Goal: Entertainment & Leisure: Browse casually

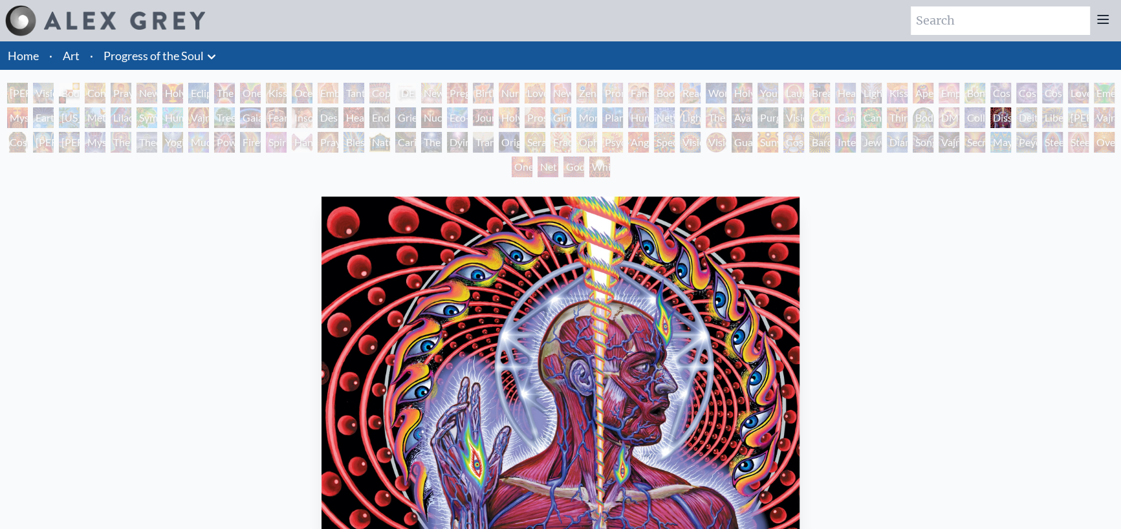
click at [970, 118] on div "Collective Vision" at bounding box center [975, 117] width 21 height 21
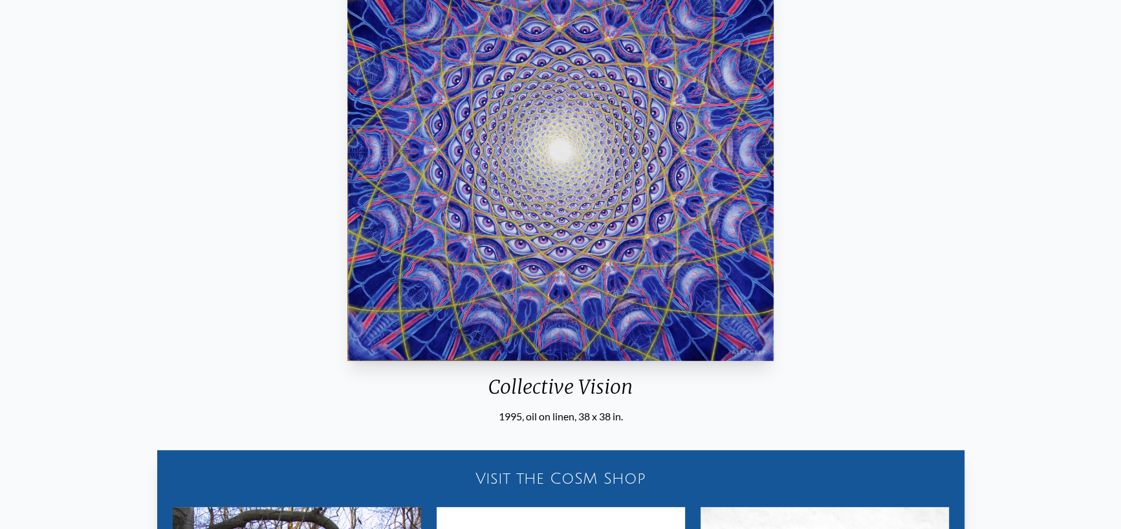
scroll to position [194, 0]
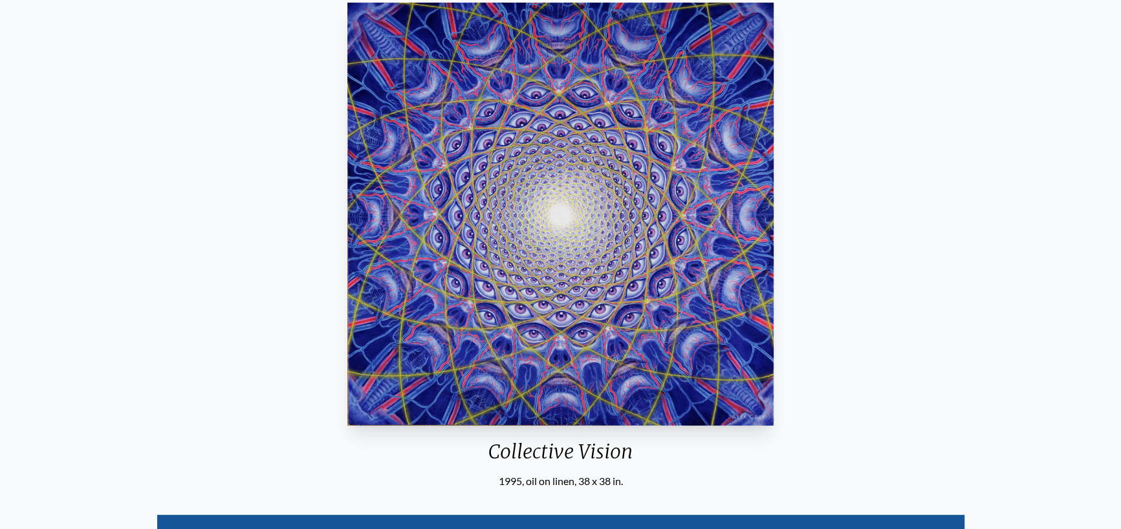
click at [1108, 212] on div "Collective Vision 1995, oil on linen, 38 x 38 in. Visit the CoSM Shop Collectiv…" at bounding box center [560, 434] width 1101 height 875
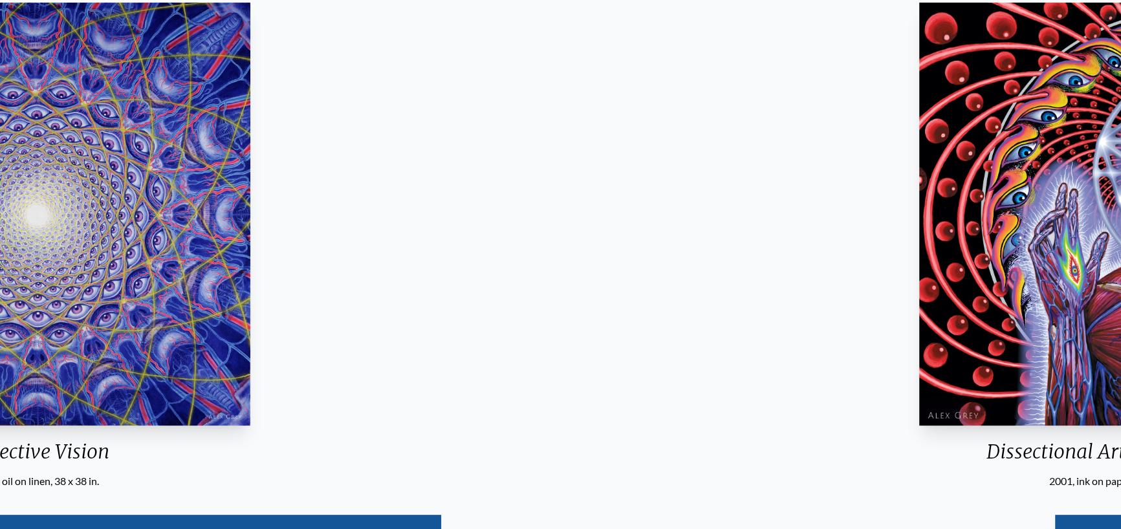
click at [524, 203] on div "Collective Vision 1995, oil on linen, 38 x 38 in. Visit the CoSM Shop Collectiv…" at bounding box center [37, 434] width 1101 height 875
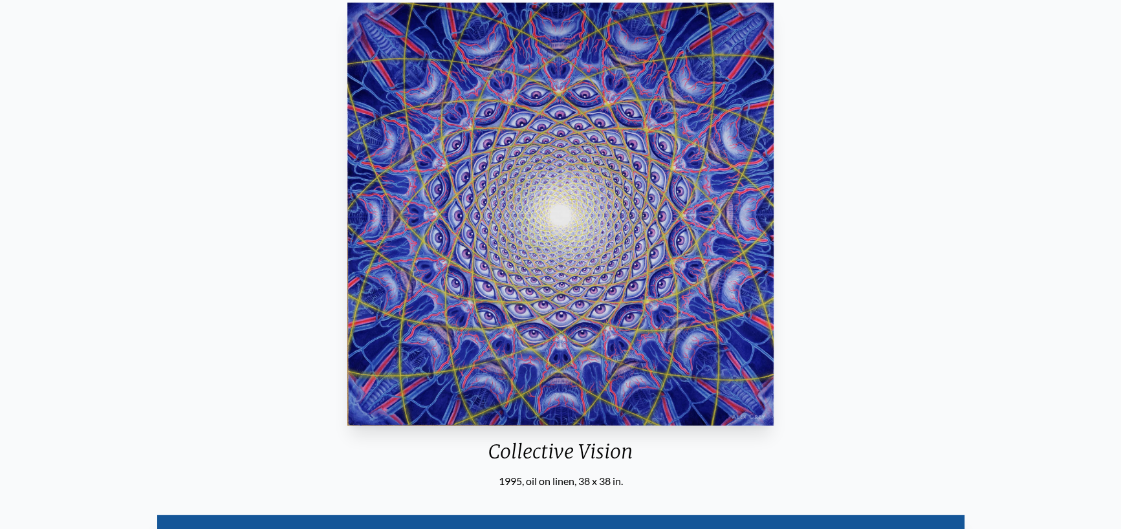
click at [82, 159] on div "Collective Vision 1995, oil on linen, 38 x 38 in. Visit the CoSM Shop Collectiv…" at bounding box center [560, 434] width 1101 height 875
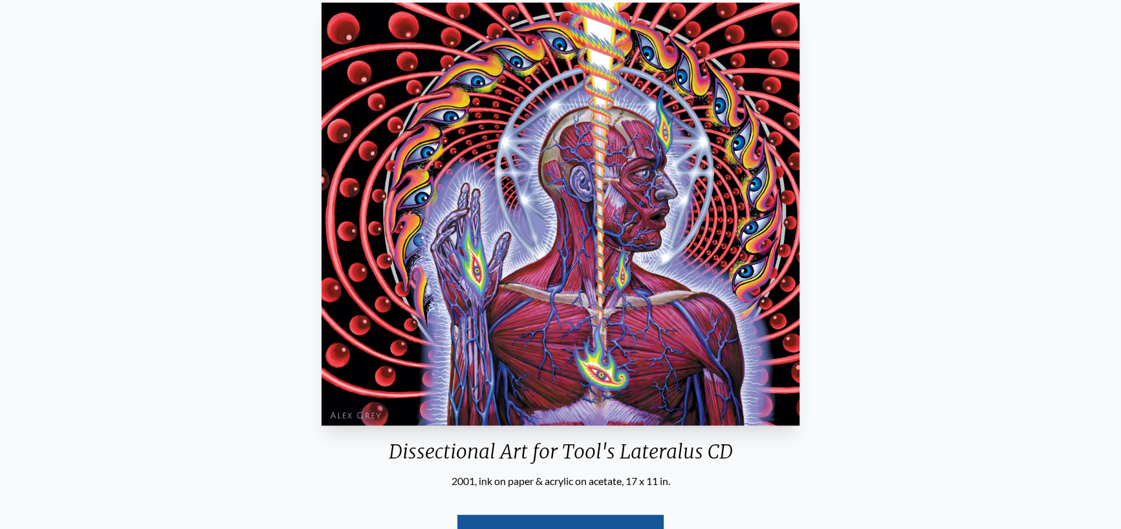
click at [906, 256] on div "Dissectional Art for Tool's Lateralus CD 2001, ink on paper & acrylic on [MEDIC…" at bounding box center [560, 289] width 1101 height 585
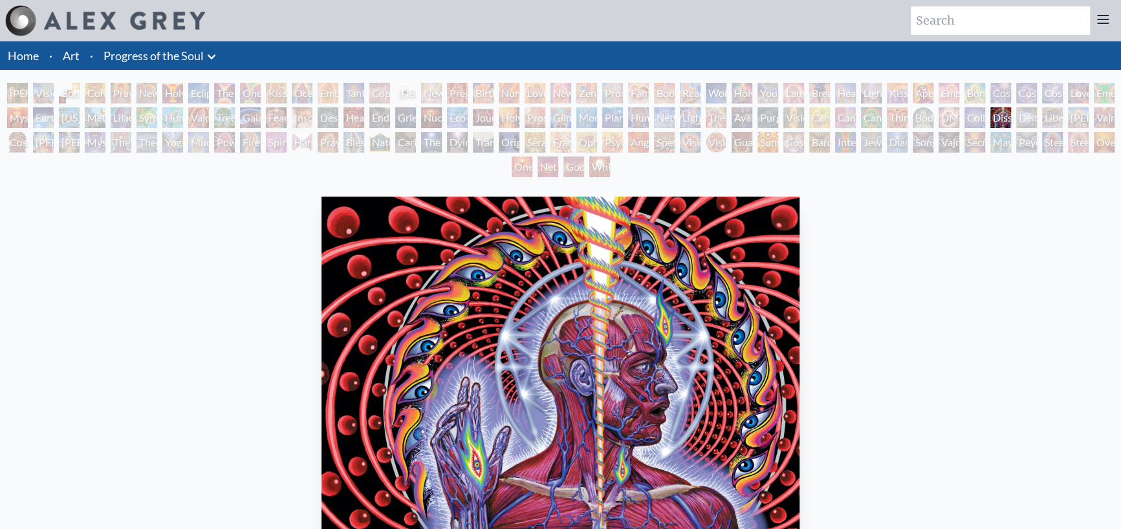
click at [787, 142] on div "[PERSON_NAME] & Eve Visionary Origin of Language Body, Mind, Spirit Contemplati…" at bounding box center [560, 132] width 1121 height 98
click at [790, 142] on div "Cosmic Elf" at bounding box center [794, 142] width 21 height 21
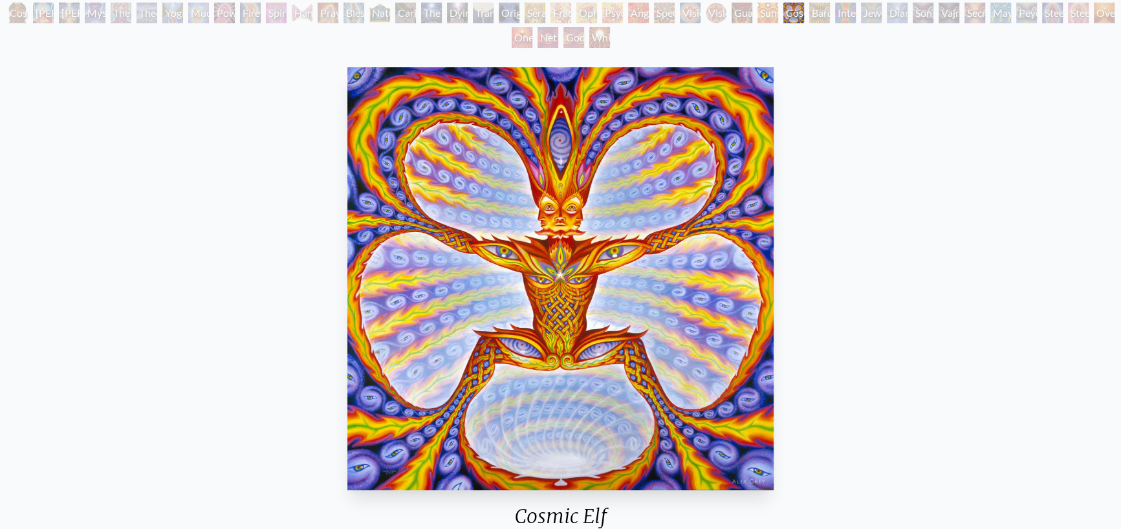
scroll to position [65, 0]
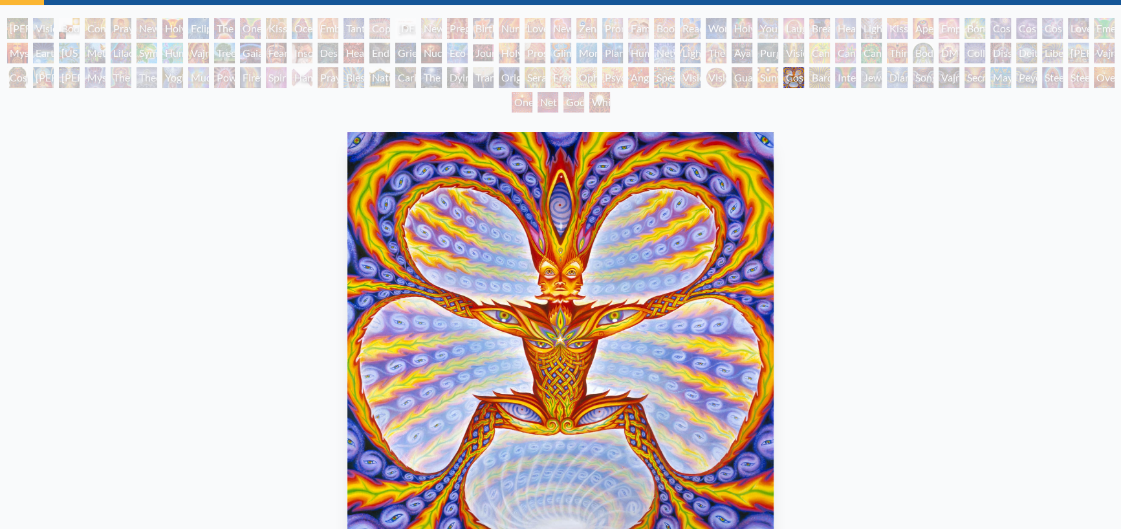
click at [672, 58] on div "Networks" at bounding box center [664, 53] width 21 height 21
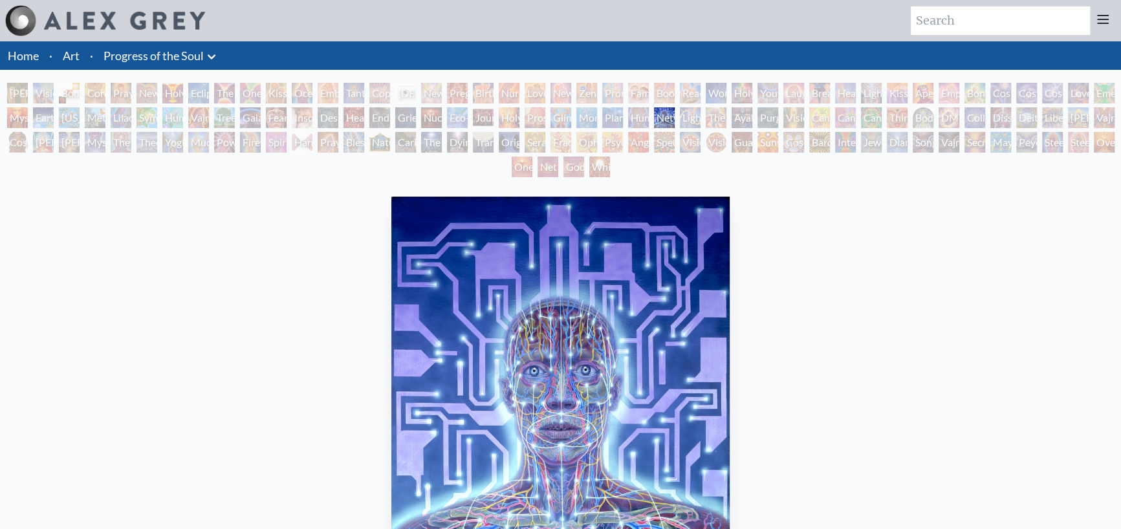
click at [568, 116] on div "Glimpsing the Empyrean" at bounding box center [561, 117] width 21 height 21
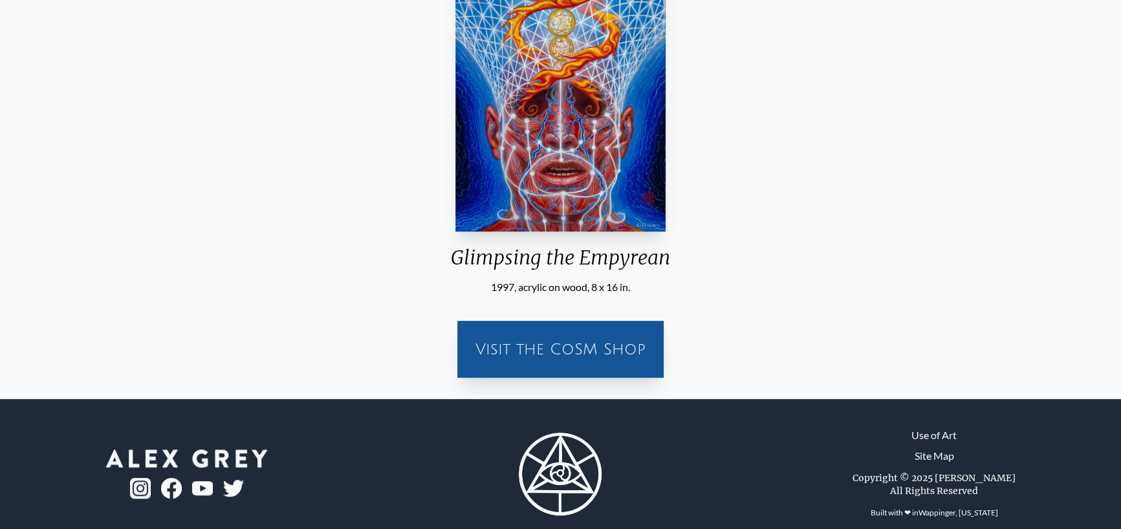
scroll to position [410, 0]
